Goal: Task Accomplishment & Management: Complete application form

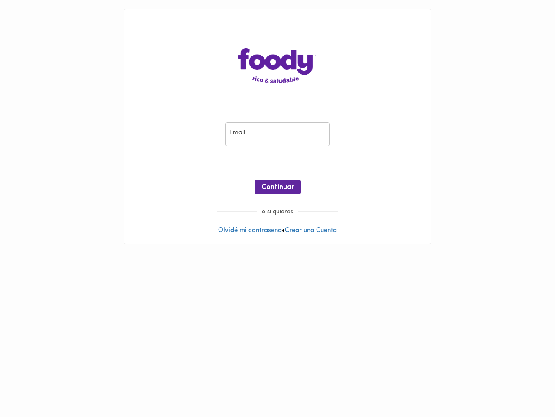
click at [278, 134] on input "email" at bounding box center [278, 134] width 104 height 24
click at [278, 187] on span "Continuar" at bounding box center [278, 187] width 33 height 8
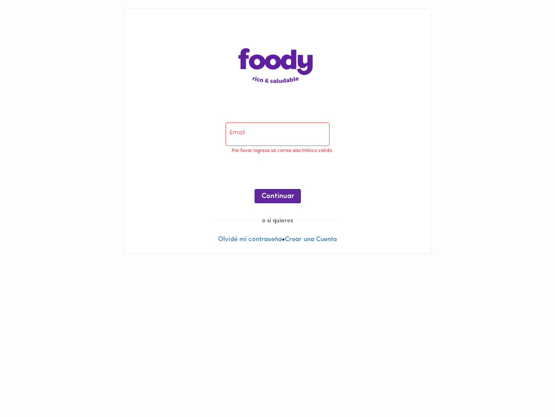
click at [248, 230] on div at bounding box center [278, 227] width 290 height 7
click at [312, 230] on div at bounding box center [278, 227] width 290 height 7
